Goal: Task Accomplishment & Management: Use online tool/utility

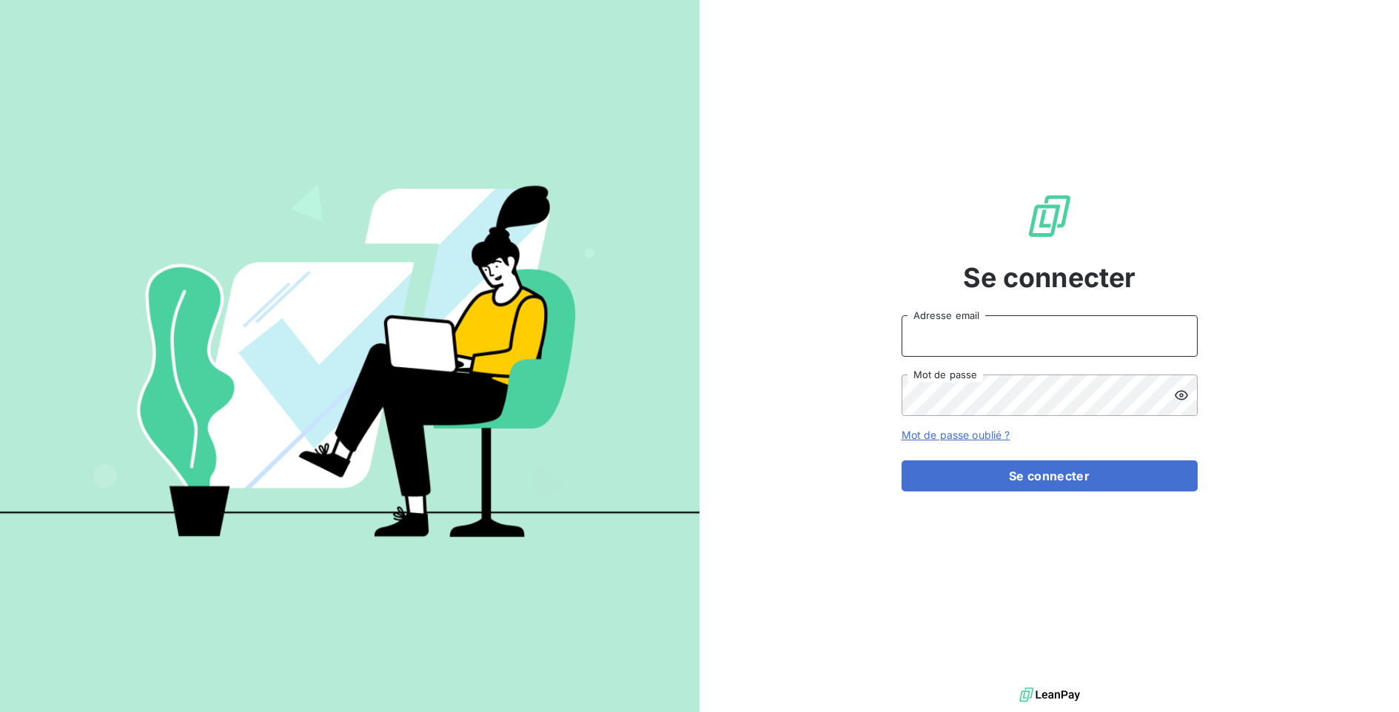
type input "yakuba@print-andco.com"
click at [1095, 494] on div "Se connecter yakuba@print-andco.com Adresse email Mot de passe Mot de passe oub…" at bounding box center [1050, 342] width 296 height 684
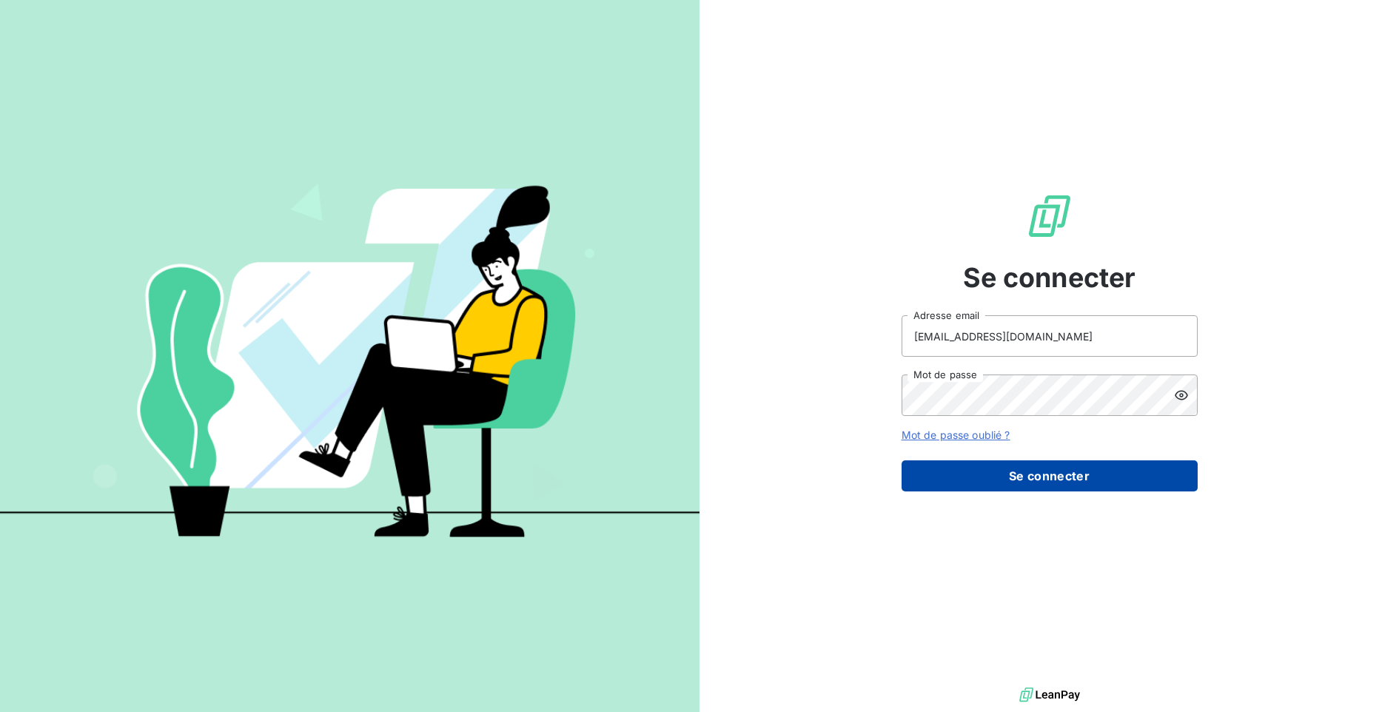
click at [1100, 479] on button "Se connecter" at bounding box center [1050, 475] width 296 height 31
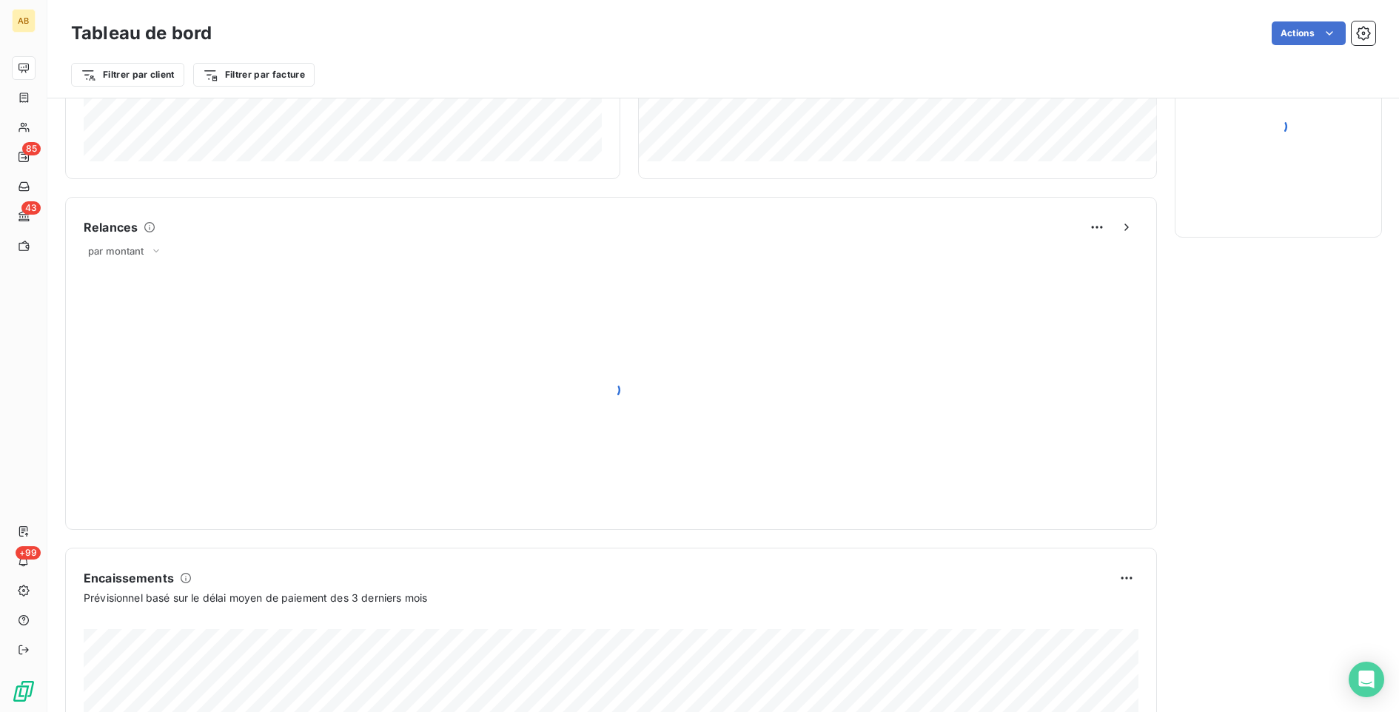
scroll to position [730, 0]
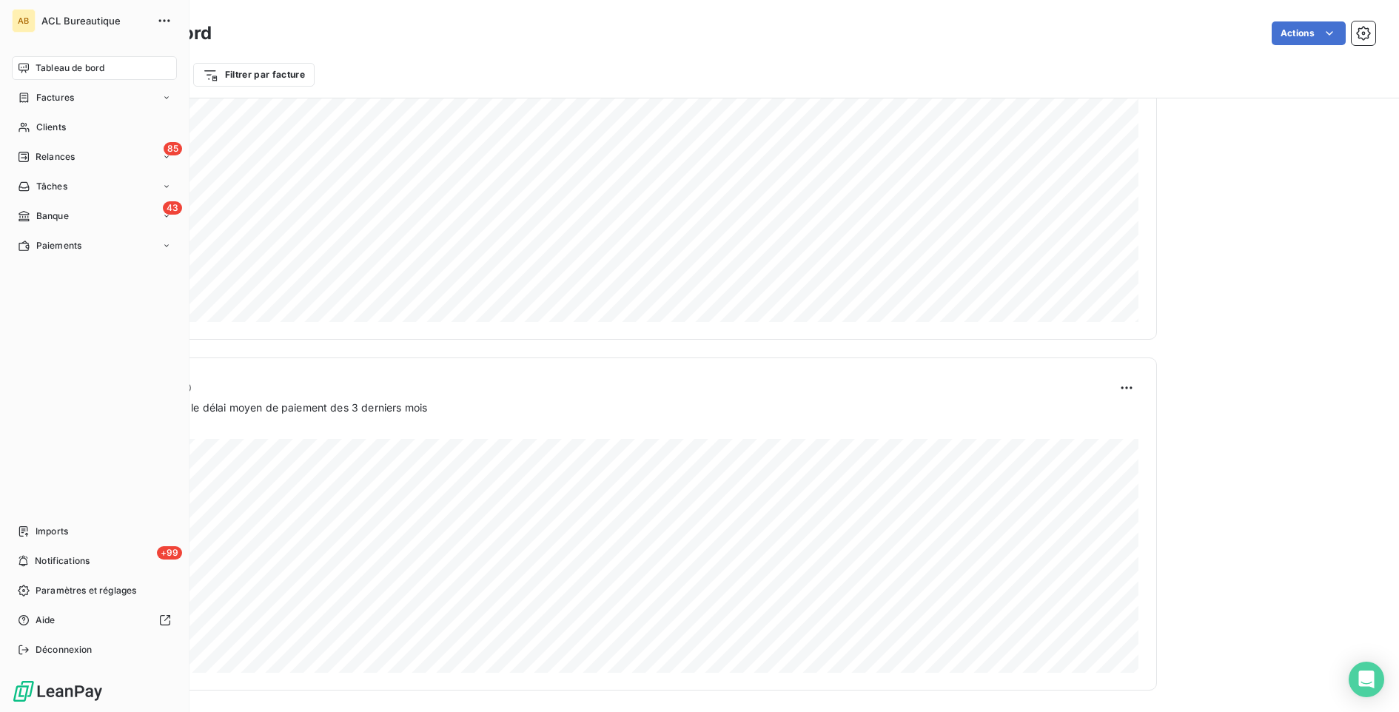
click at [41, 230] on nav "Tableau de bord Factures Clients 85 Relances Tâches 43 Banque Paiements" at bounding box center [94, 156] width 165 height 201
click at [45, 224] on div "43 Banque" at bounding box center [94, 216] width 165 height 24
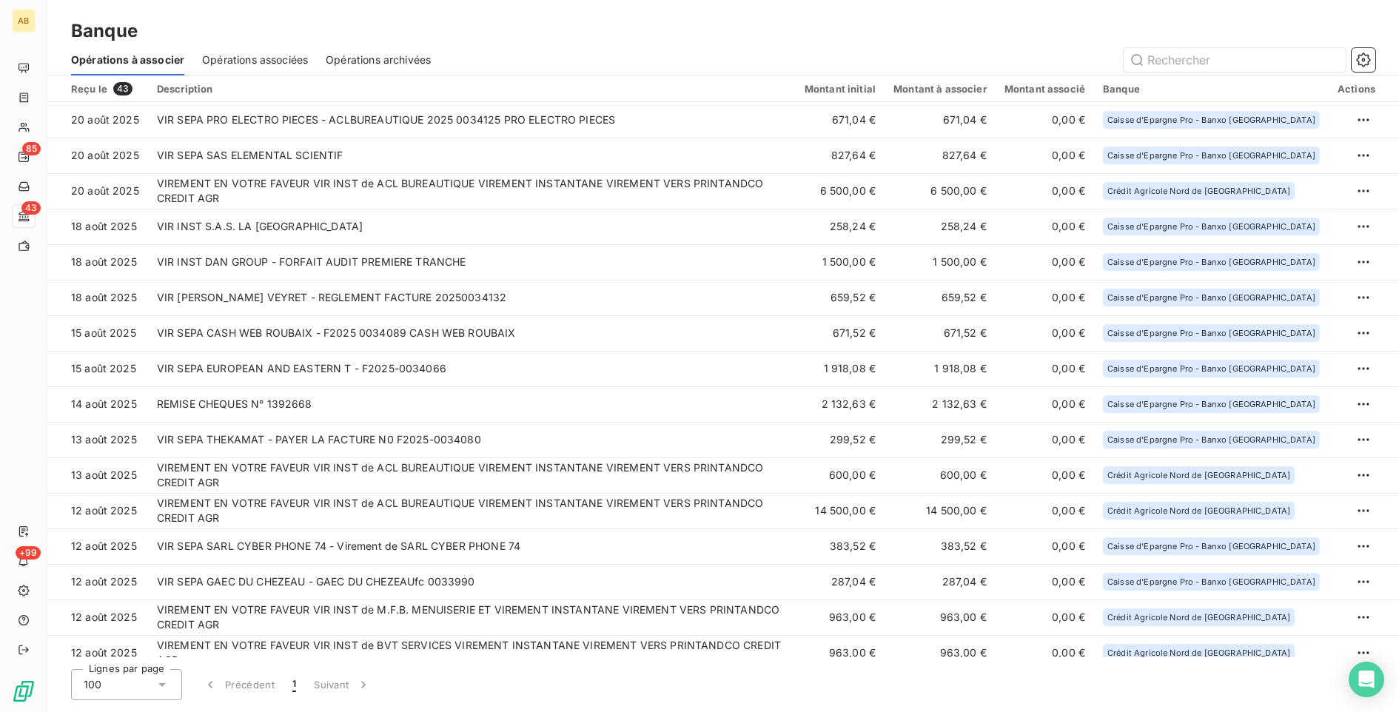
click at [273, 53] on span "Opérations associées" at bounding box center [255, 60] width 106 height 15
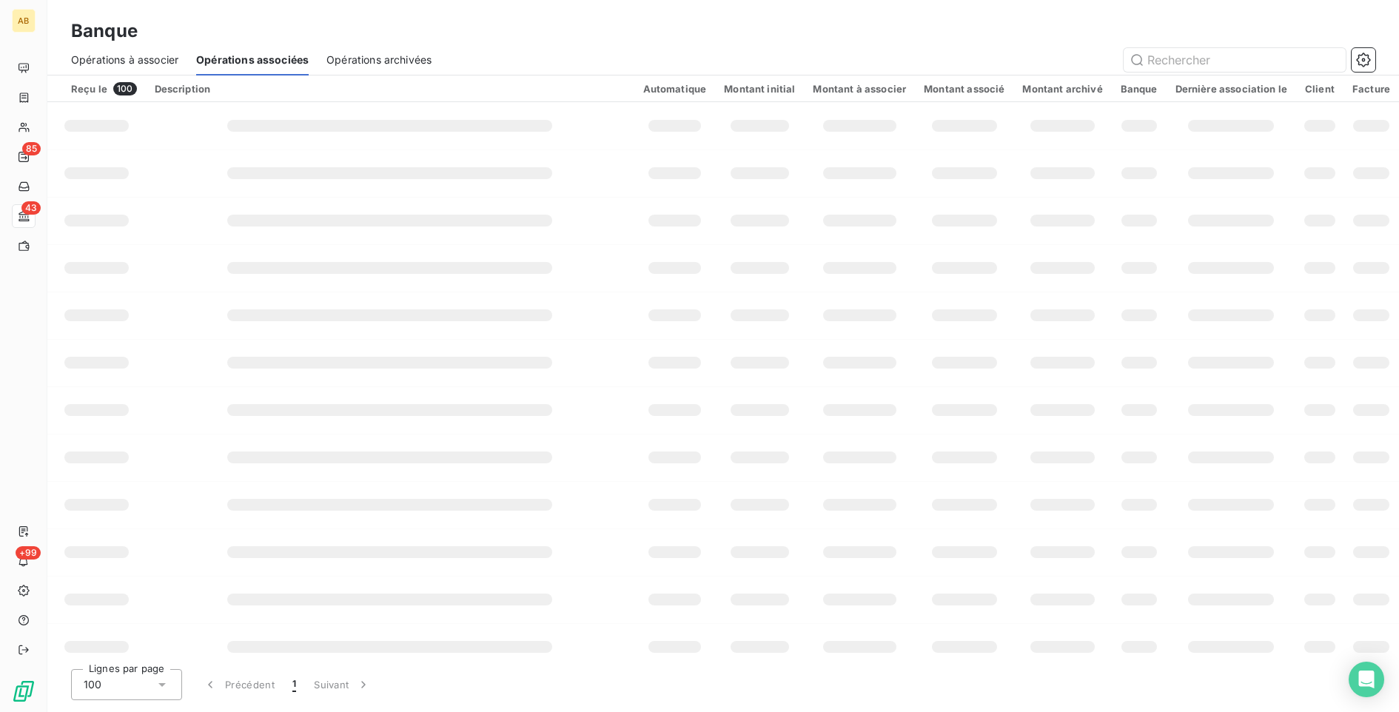
click at [377, 62] on span "Opérations archivées" at bounding box center [378, 60] width 105 height 15
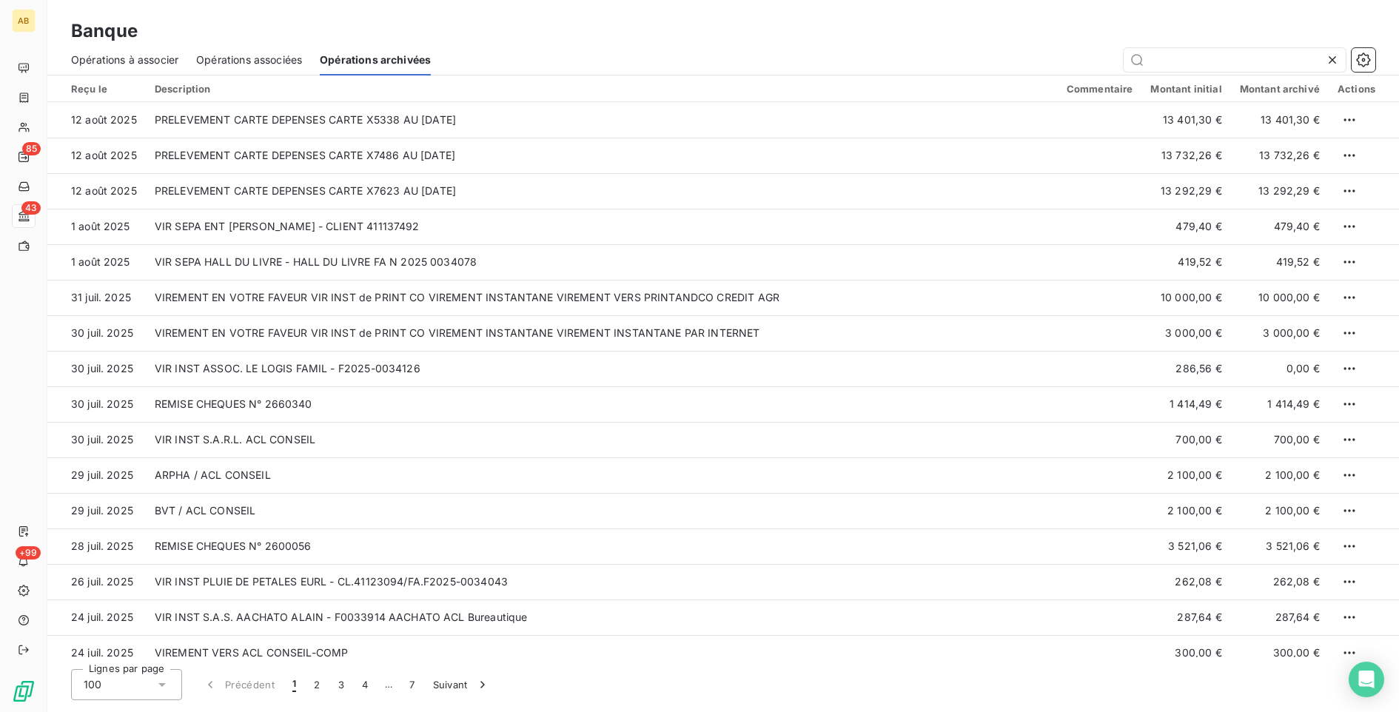
click at [259, 57] on span "Opérations associées" at bounding box center [249, 60] width 106 height 15
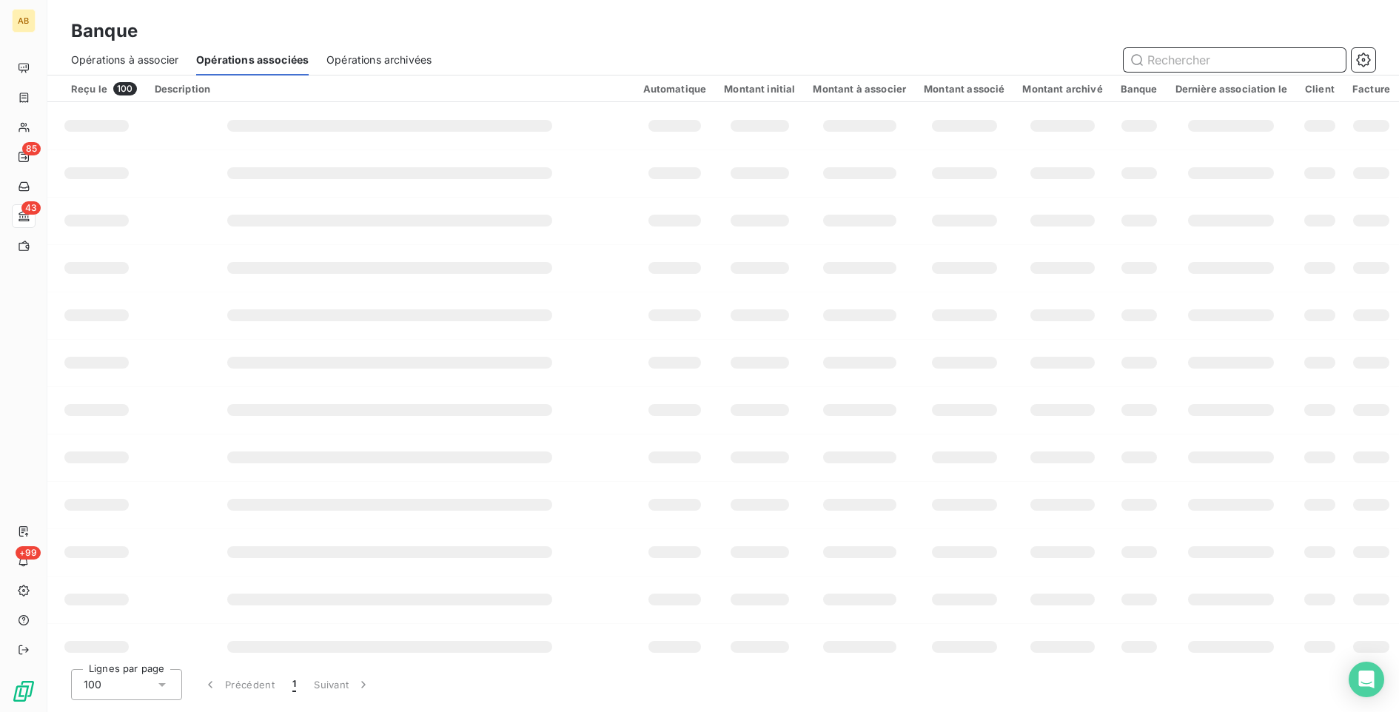
click at [161, 65] on span "Opérations à associer" at bounding box center [124, 60] width 107 height 15
